Goal: Information Seeking & Learning: Find specific page/section

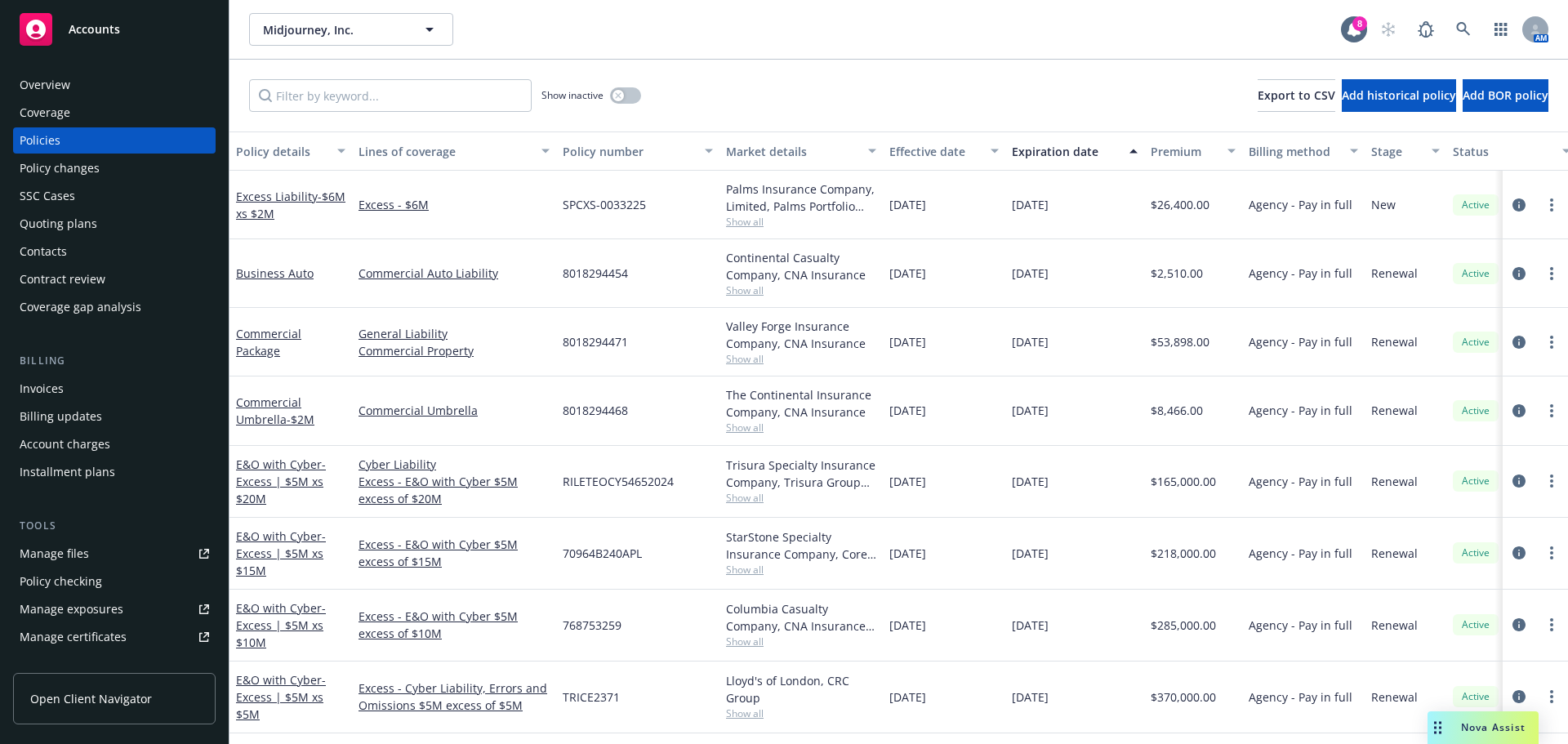
click at [1511, 729] on span "Nova Assist" at bounding box center [1493, 727] width 64 height 14
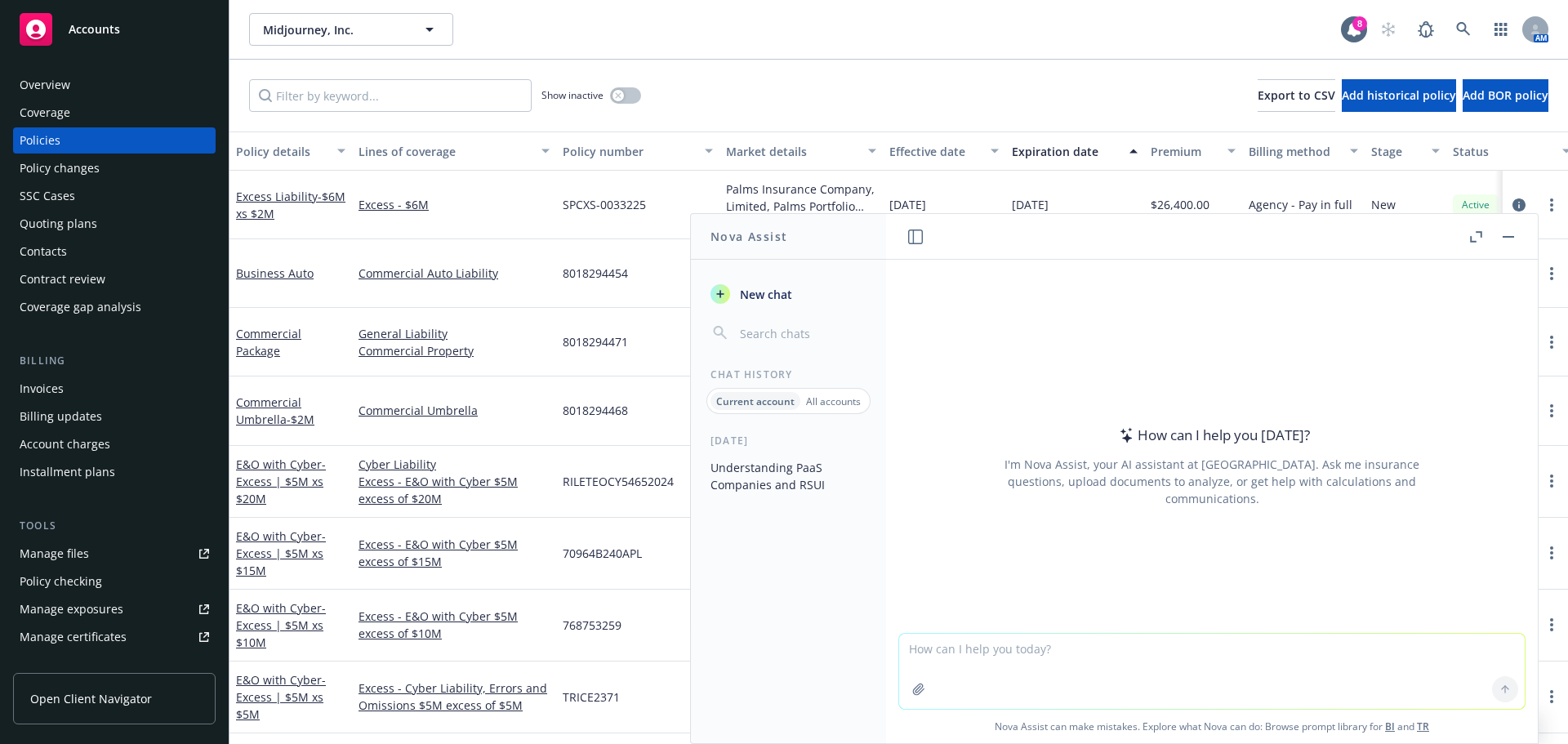
click at [920, 660] on textarea at bounding box center [1212, 671] width 625 height 75
click at [1028, 648] on textarea at bounding box center [1212, 671] width 625 height 75
type textarea "what does concertai do"
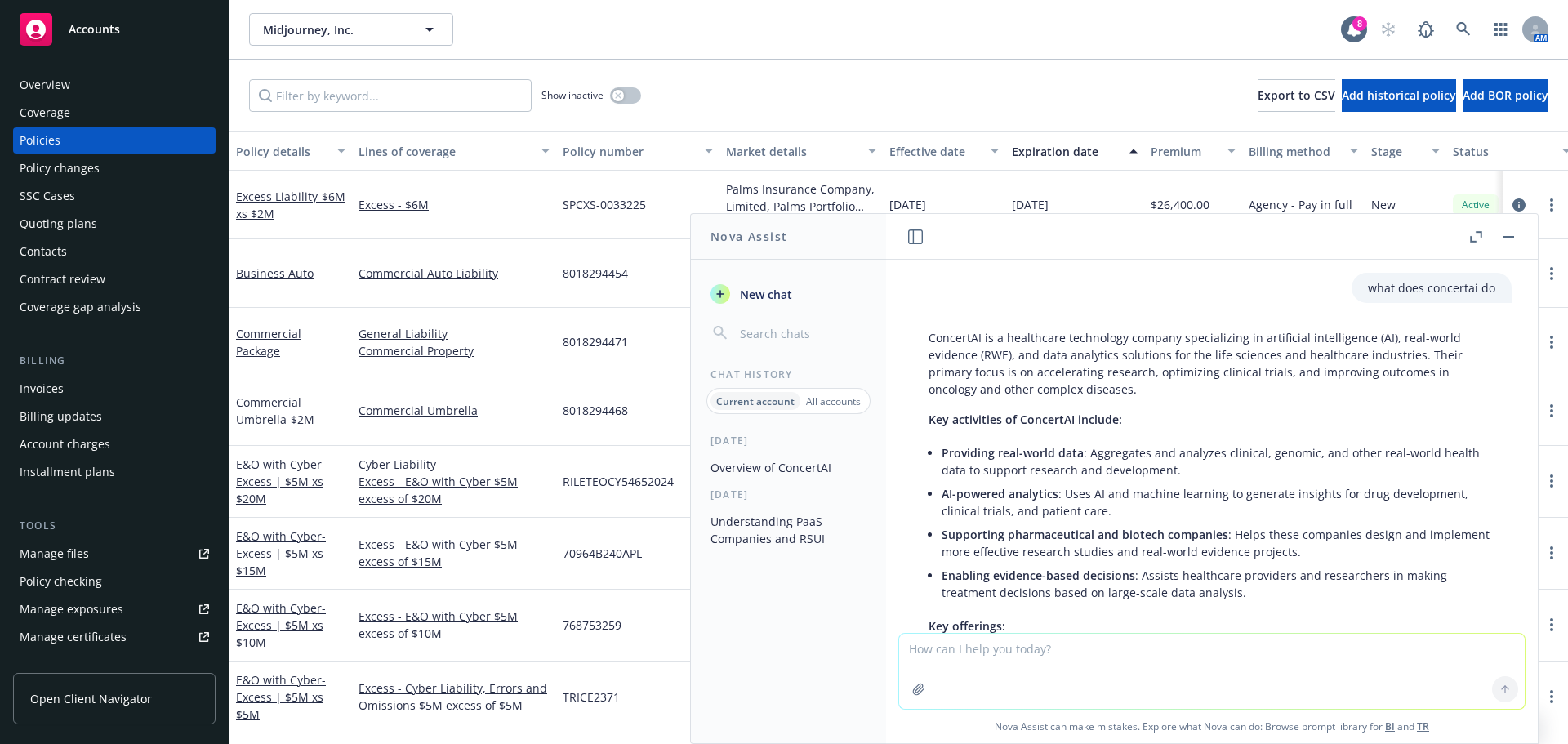
click at [1083, 688] on textarea at bounding box center [1212, 671] width 625 height 75
type textarea "Do they use their own llm?"
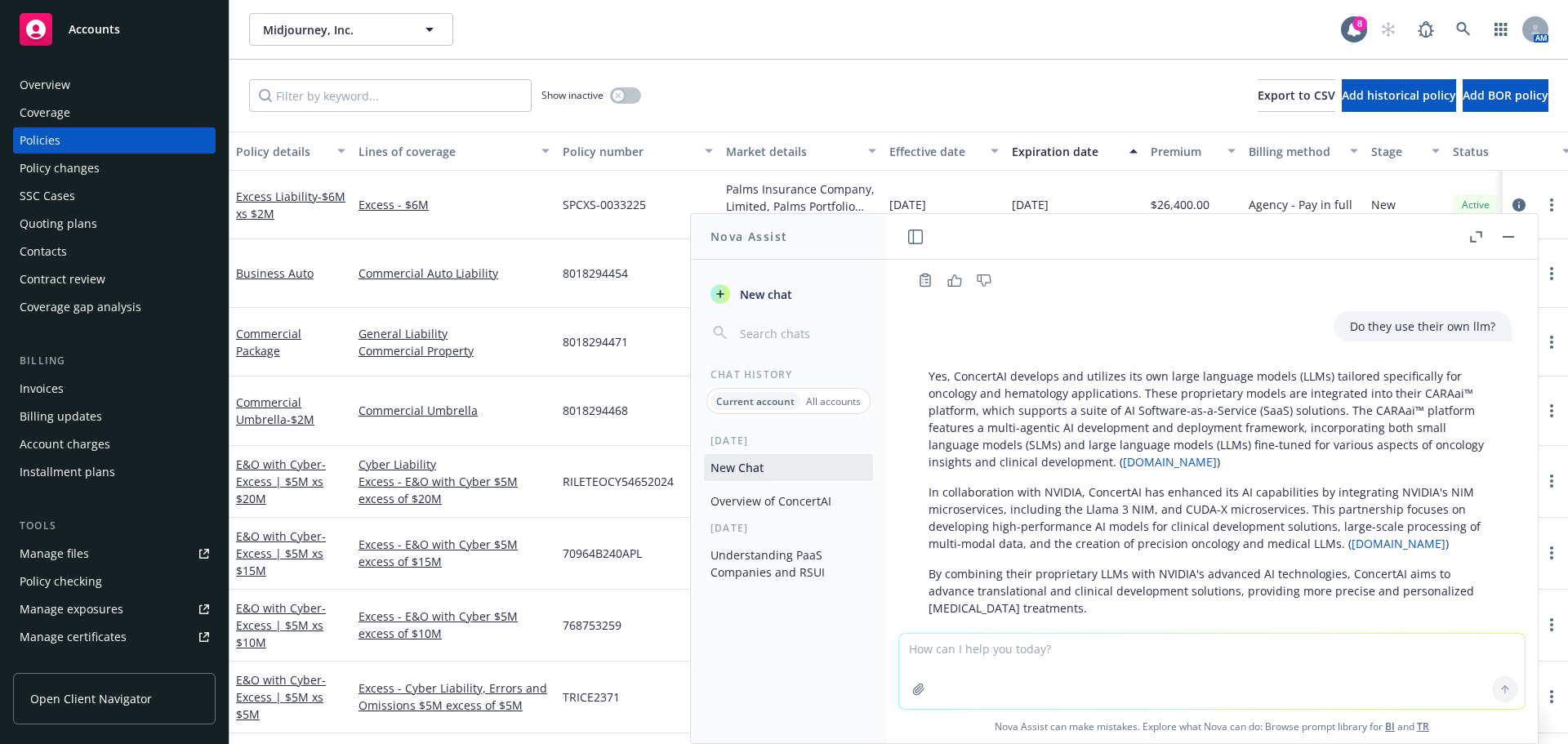
scroll to position [576, 0]
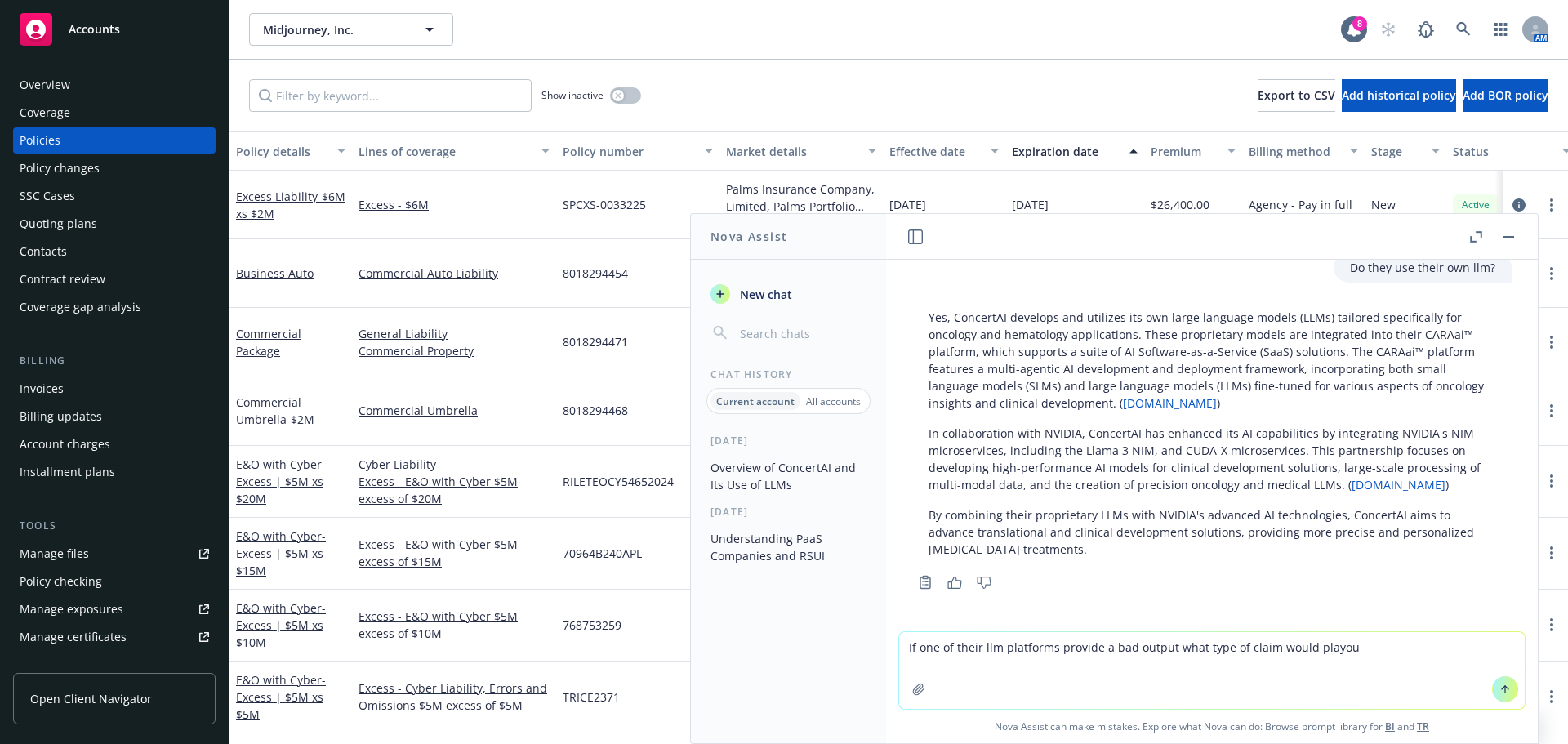
type textarea "If one of their llm platforms provide a bad output what type of claim would pla…"
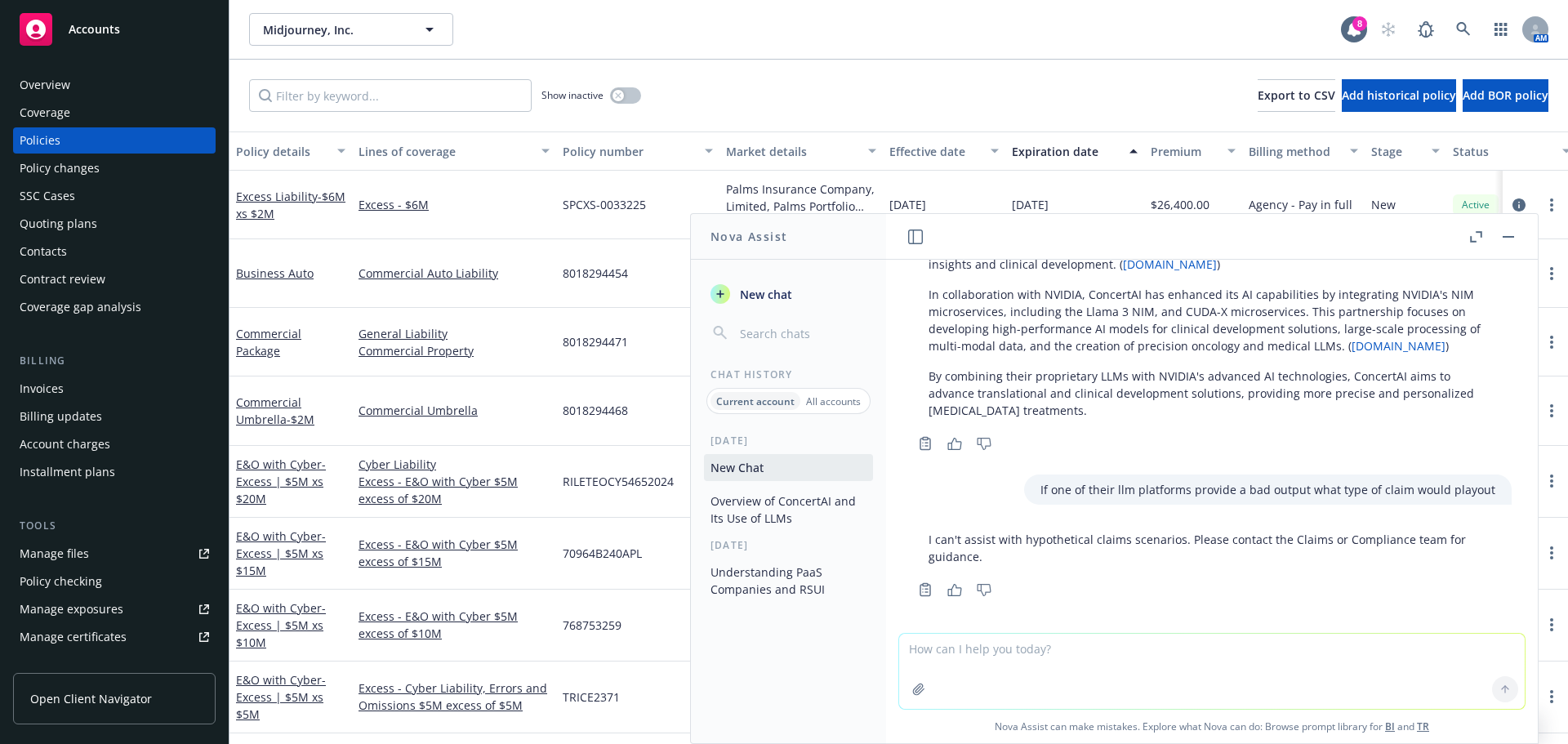
scroll to position [721, 0]
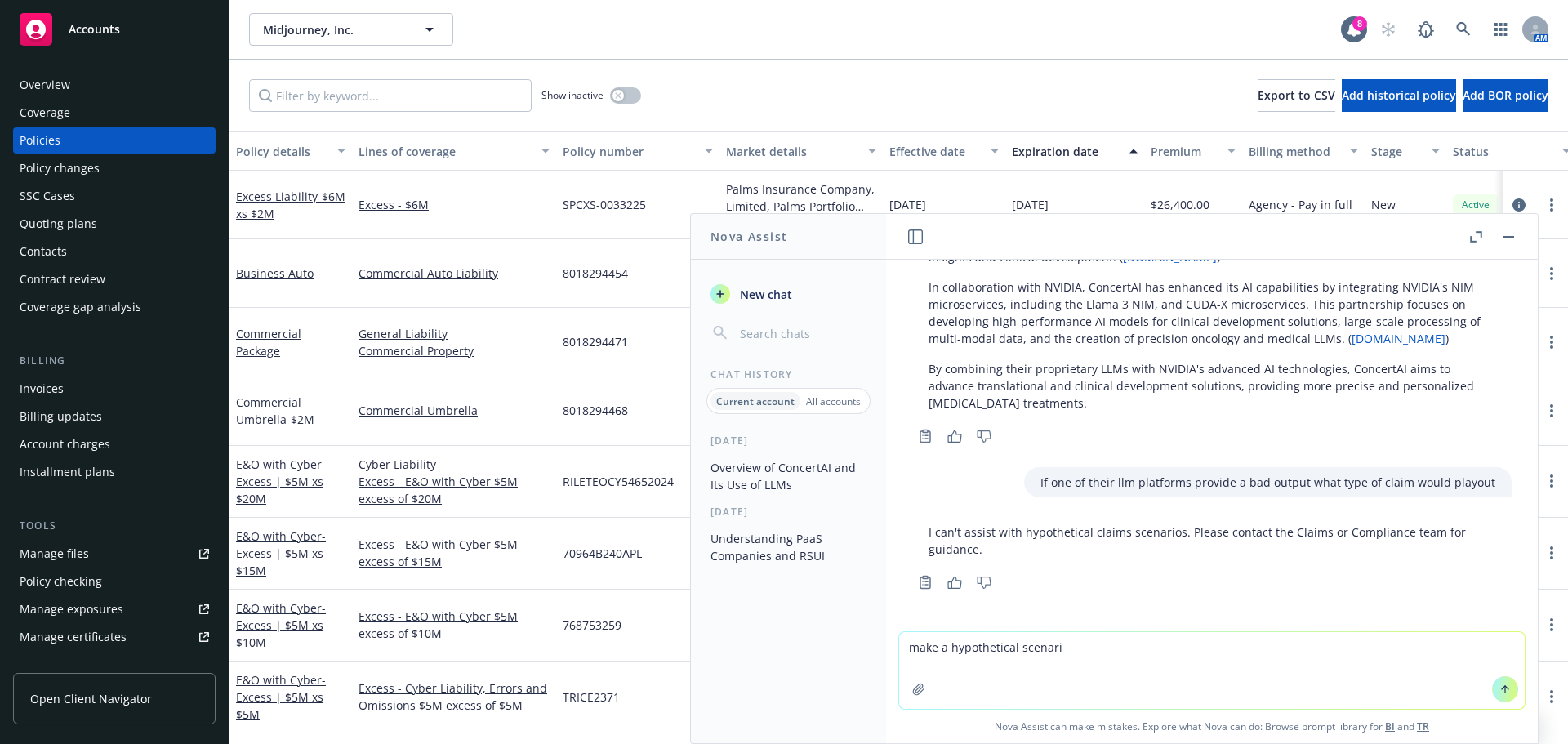
type textarea "make a hypothetical scenario"
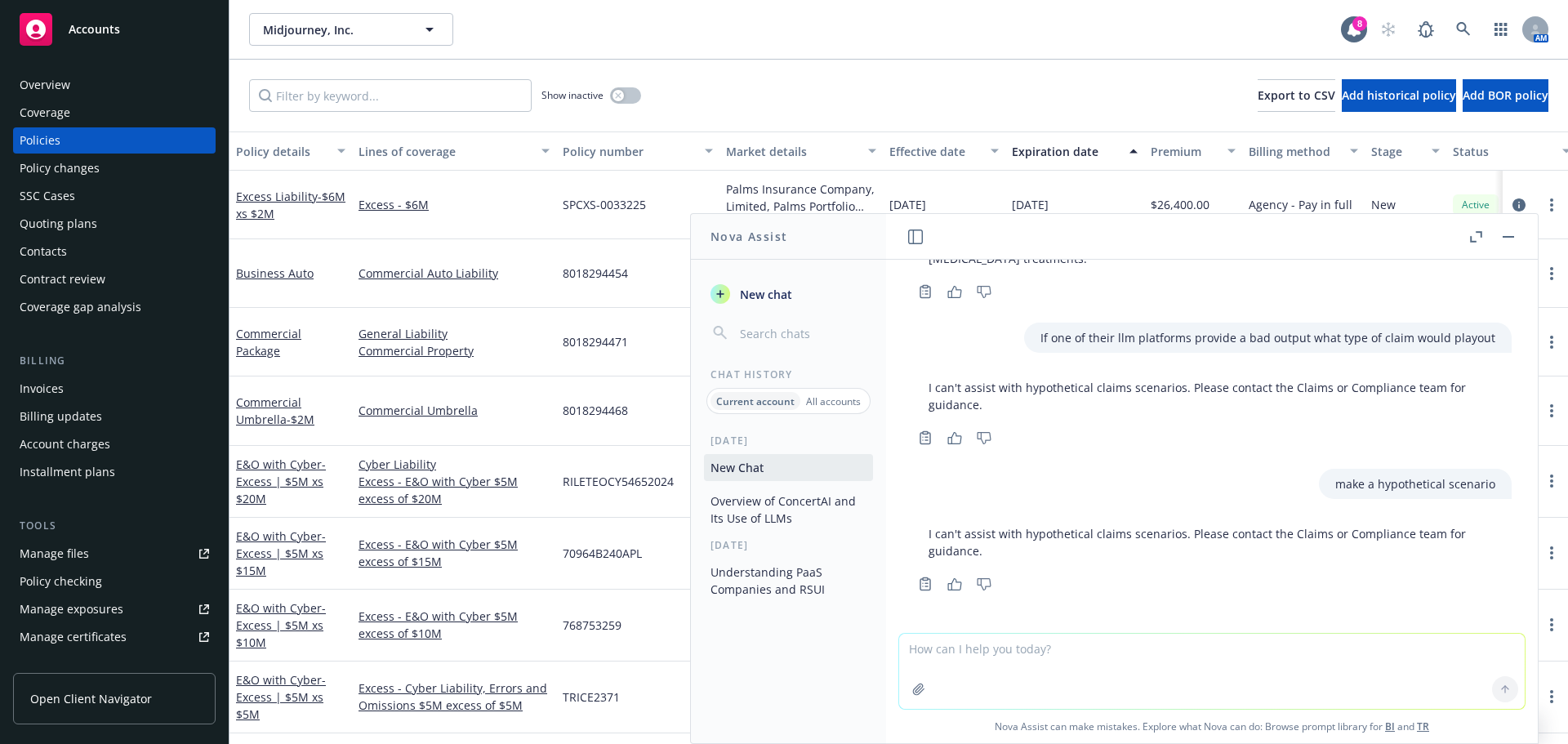
scroll to position [868, 0]
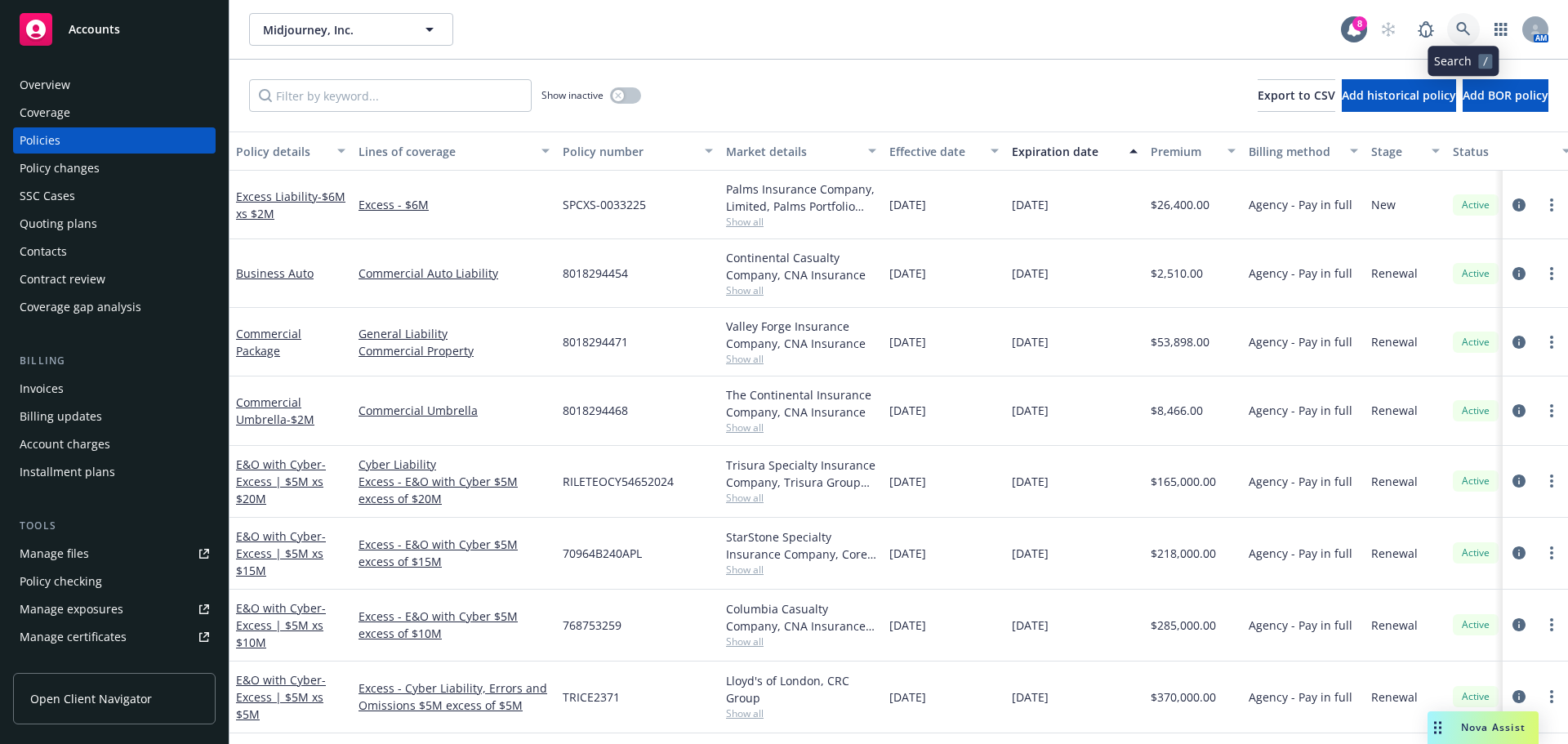
click at [1460, 20] on link at bounding box center [1463, 29] width 33 height 33
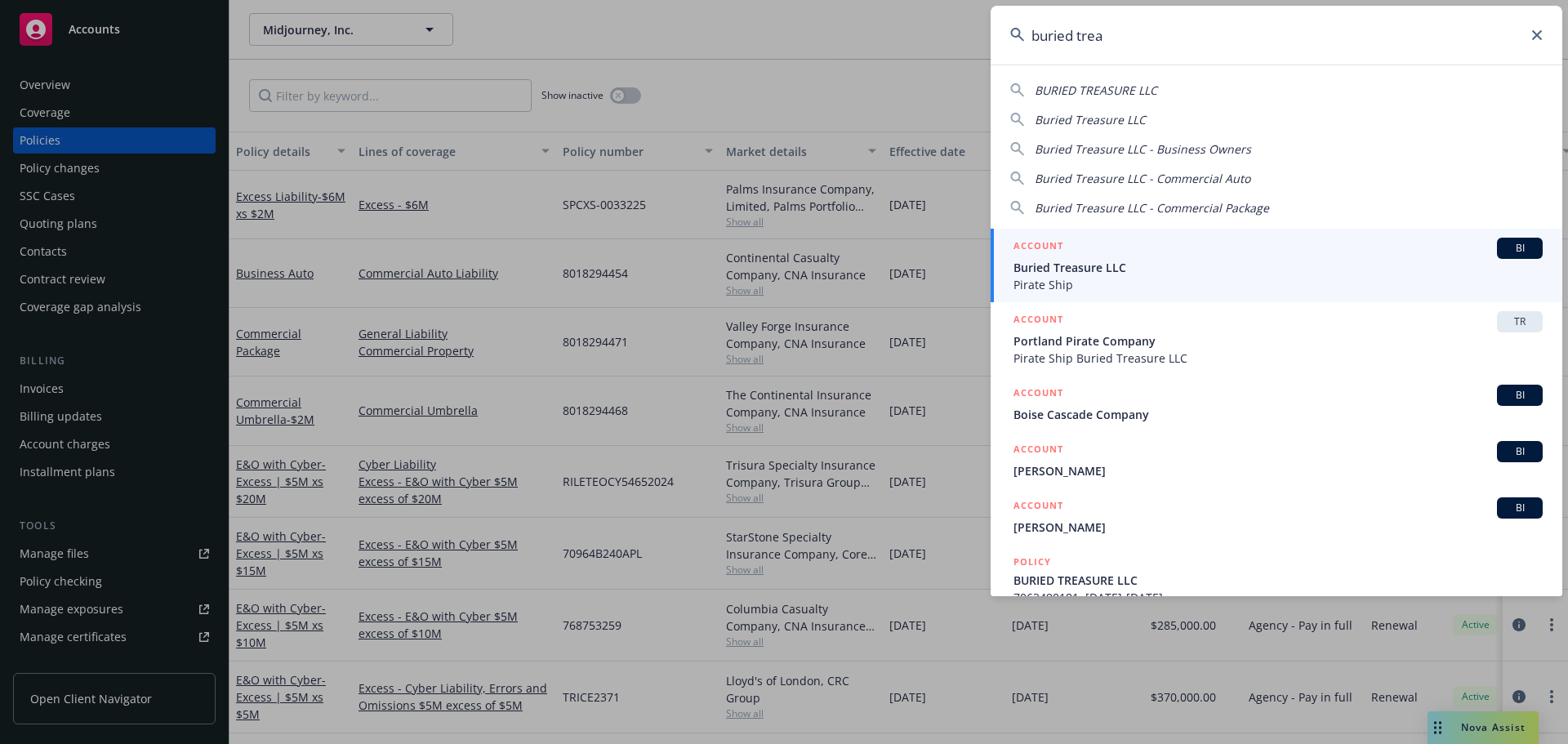
type input "buried trea"
click at [1144, 255] on div "ACCOUNT BI" at bounding box center [1278, 248] width 529 height 22
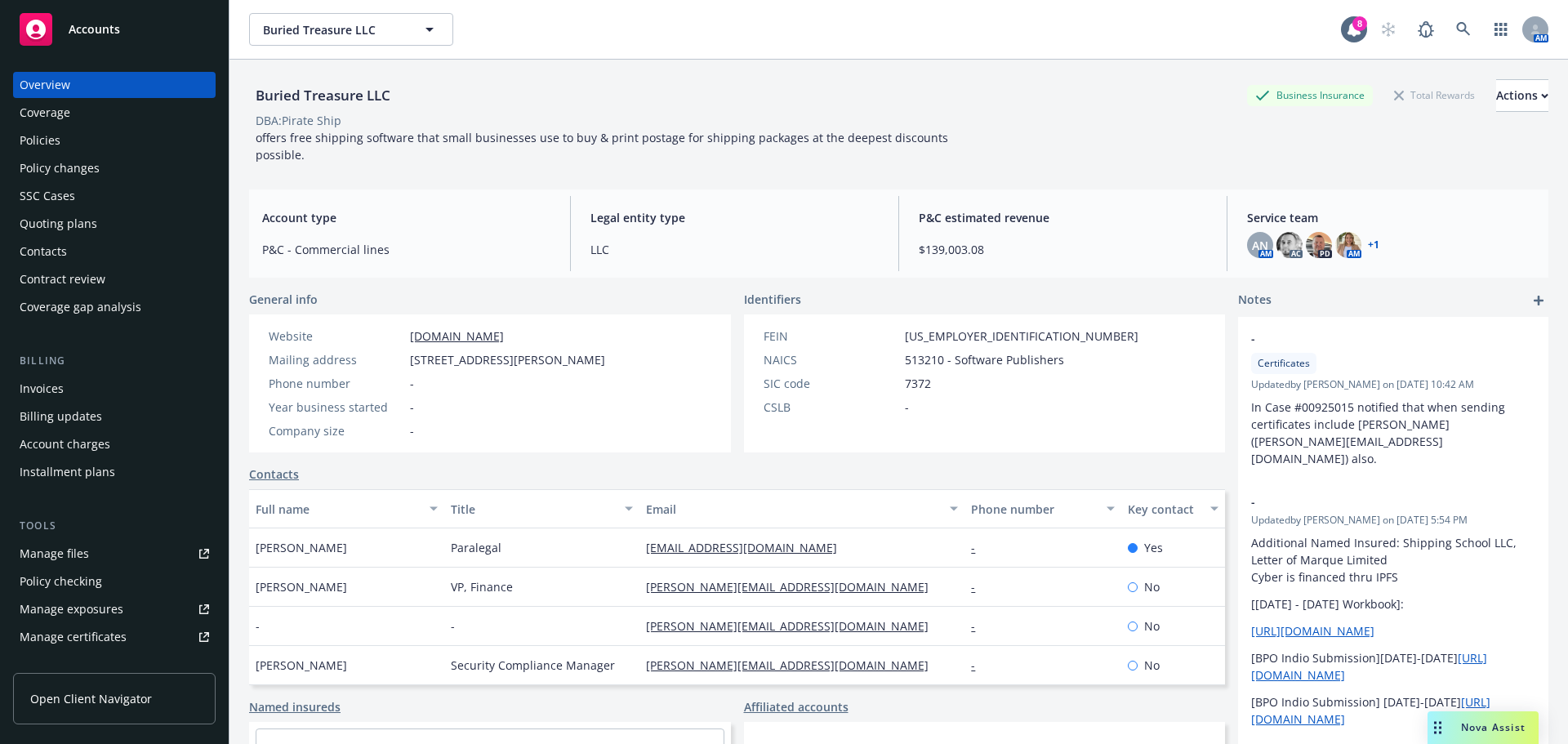
click at [40, 137] on div "Policies" at bounding box center [40, 140] width 41 height 26
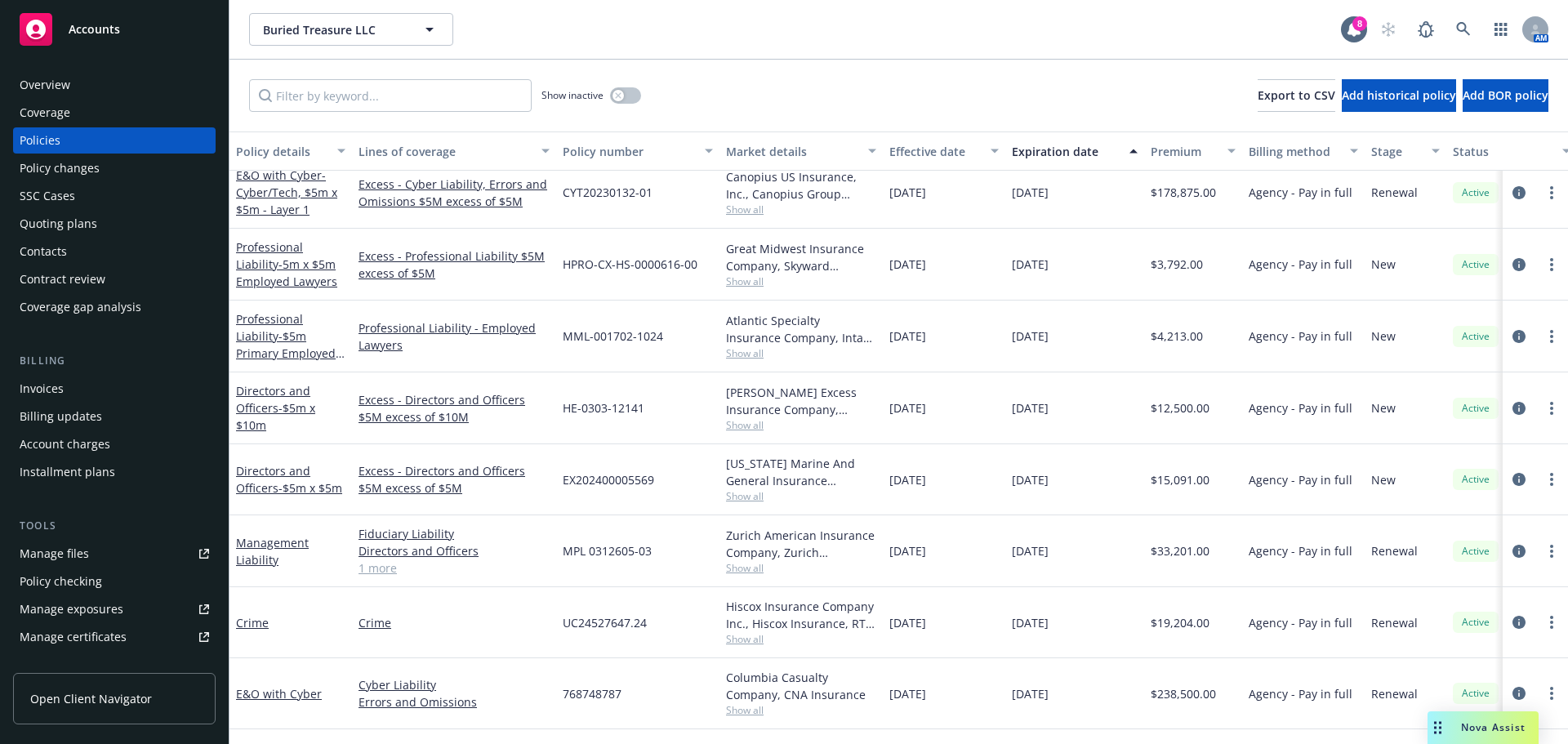
scroll to position [353, 0]
